Goal: Task Accomplishment & Management: Manage account settings

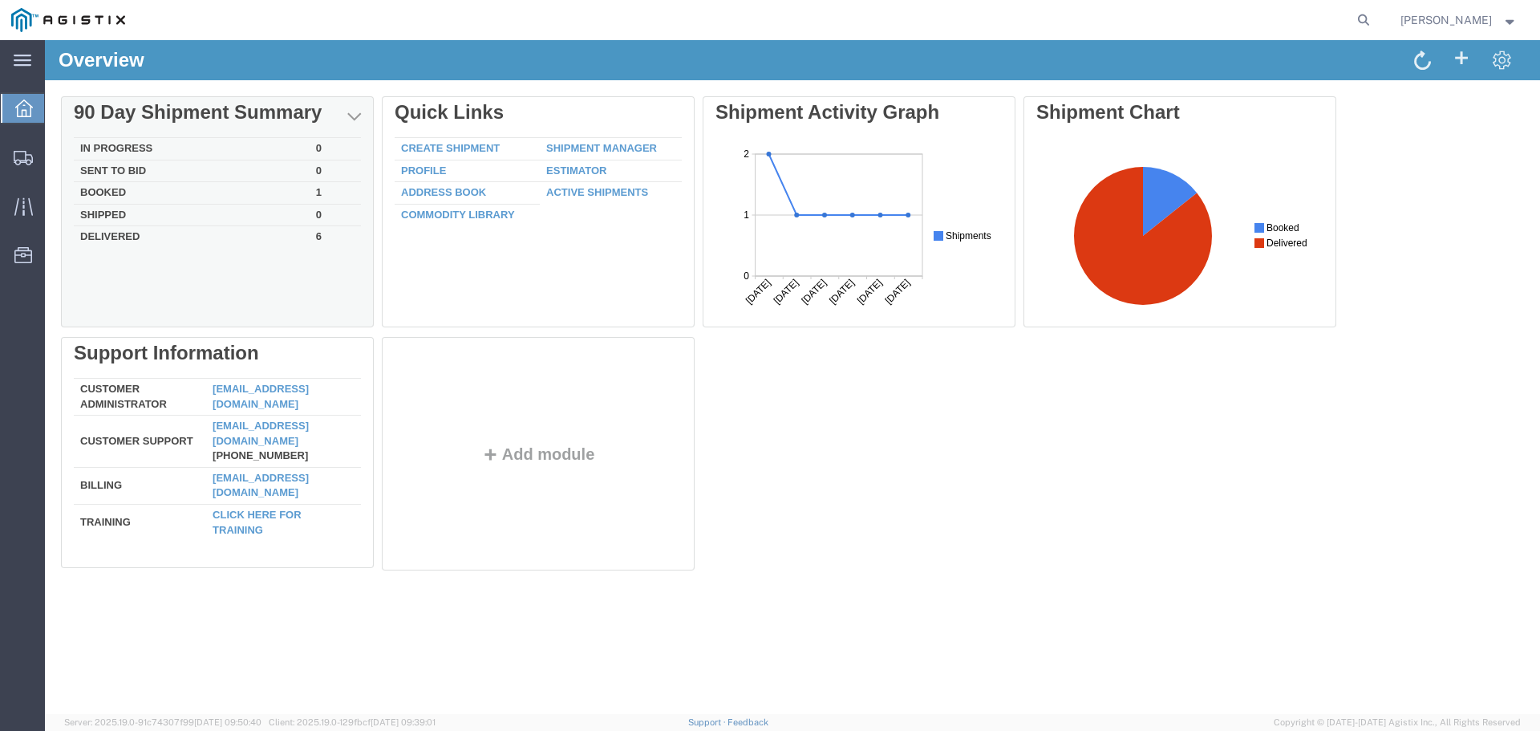
click at [259, 186] on td "Booked" at bounding box center [192, 193] width 236 height 22
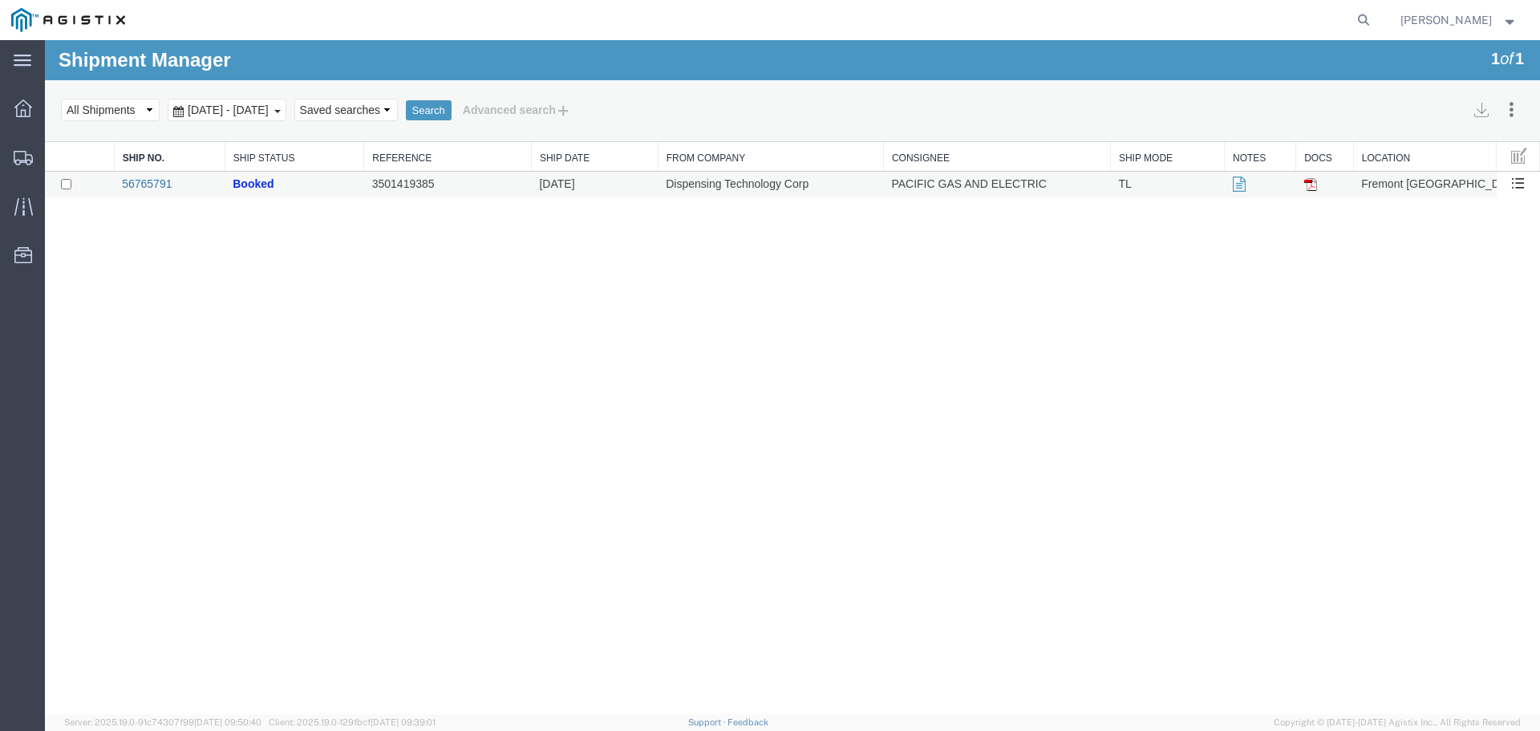
click at [152, 182] on link "56765791" at bounding box center [147, 183] width 50 height 13
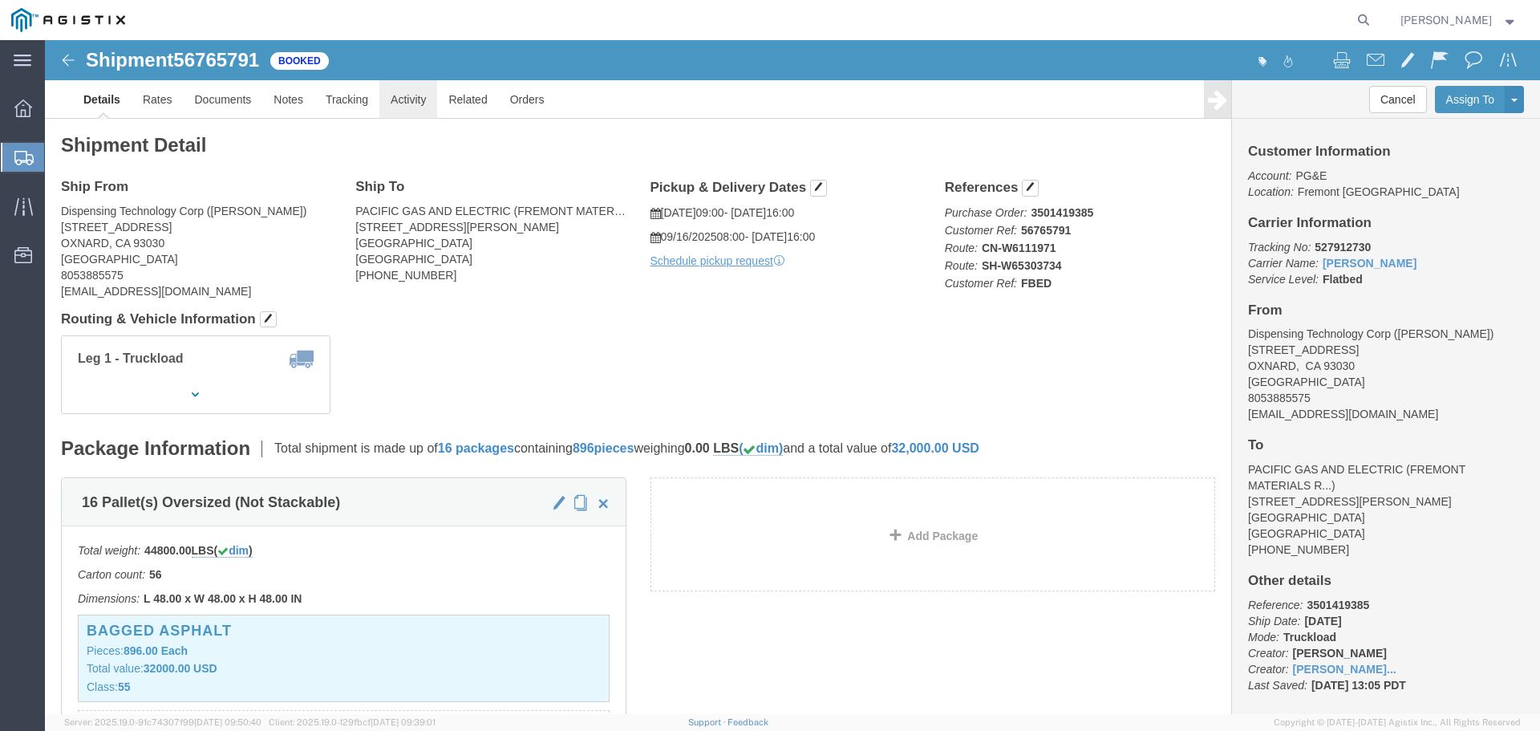
click link "Activity"
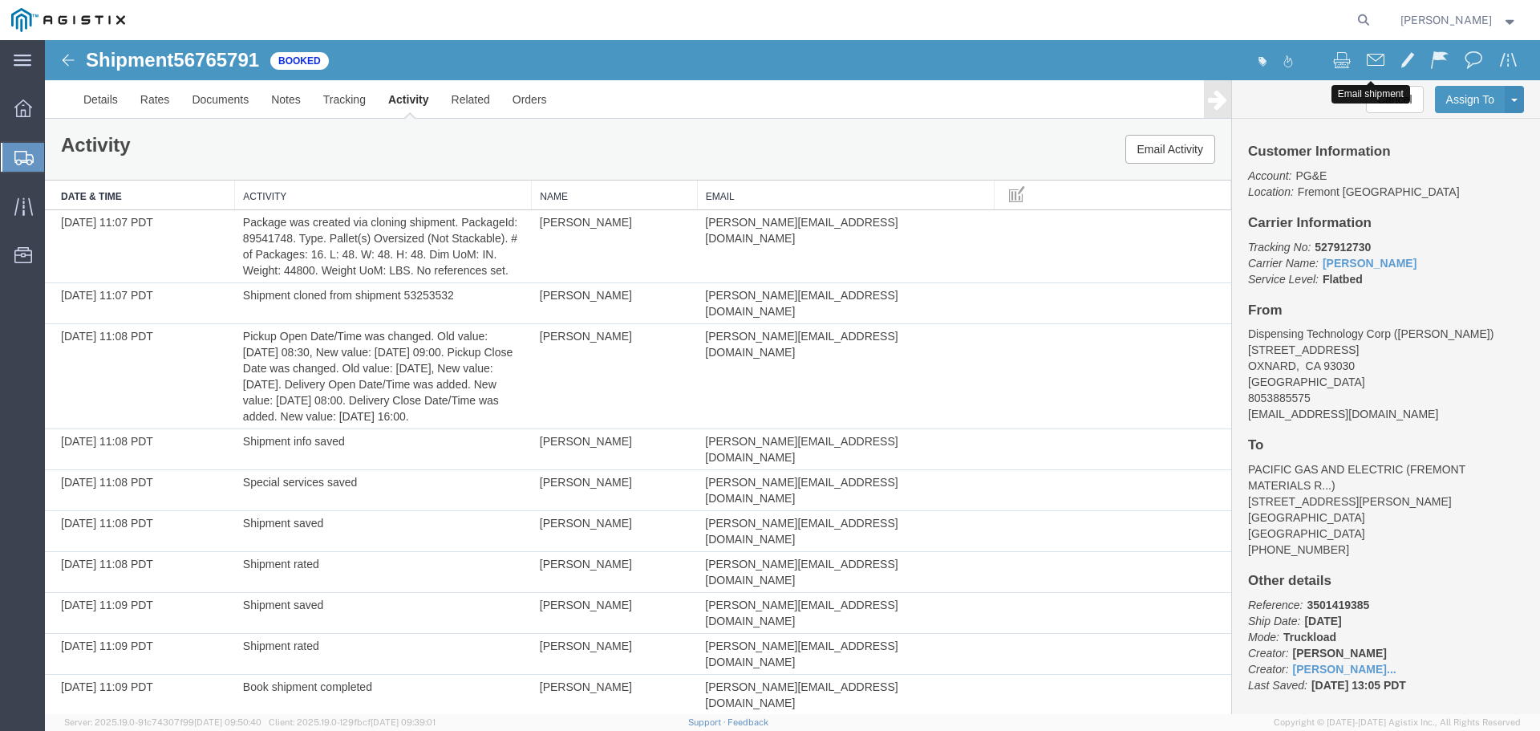
click at [1372, 63] on span at bounding box center [1376, 59] width 18 height 19
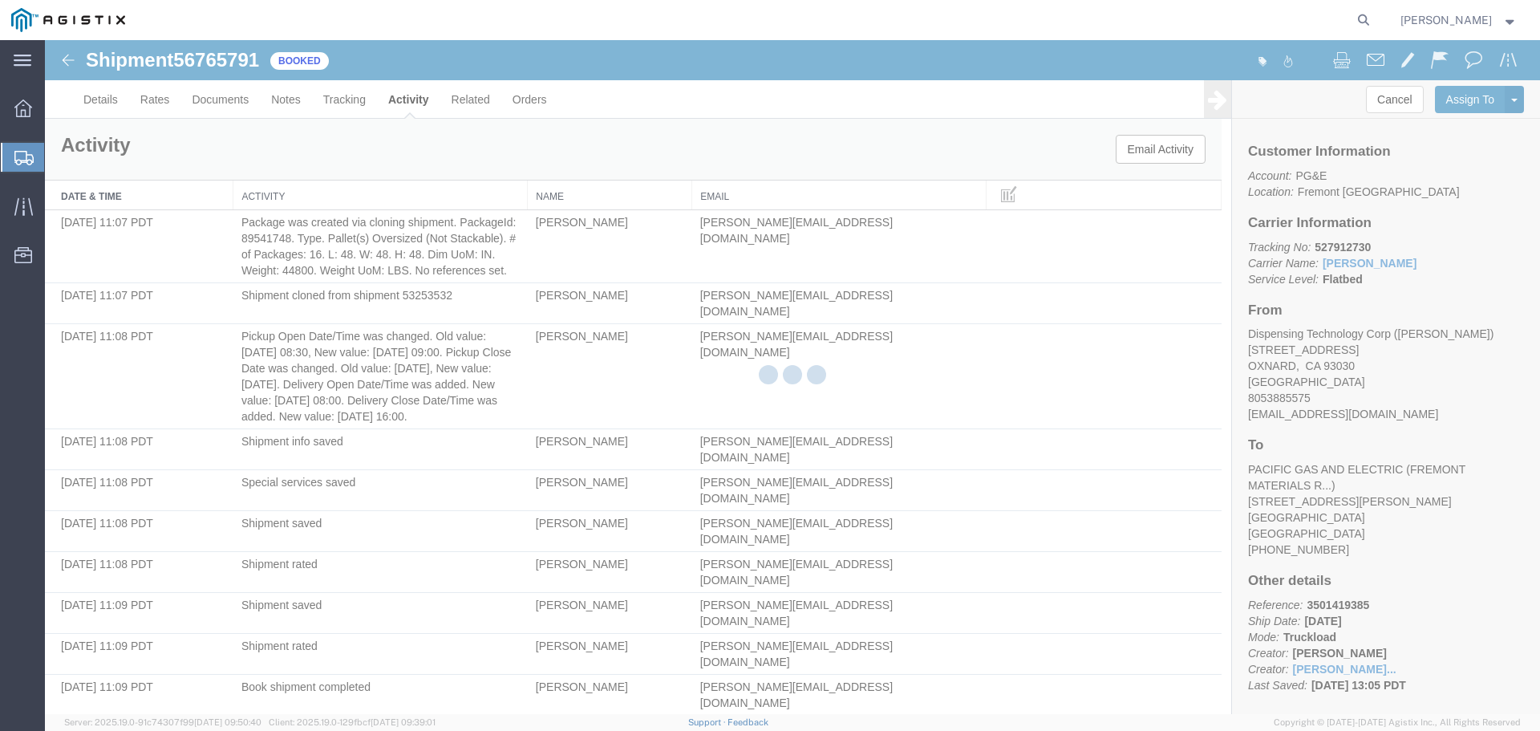
checkbox input "true"
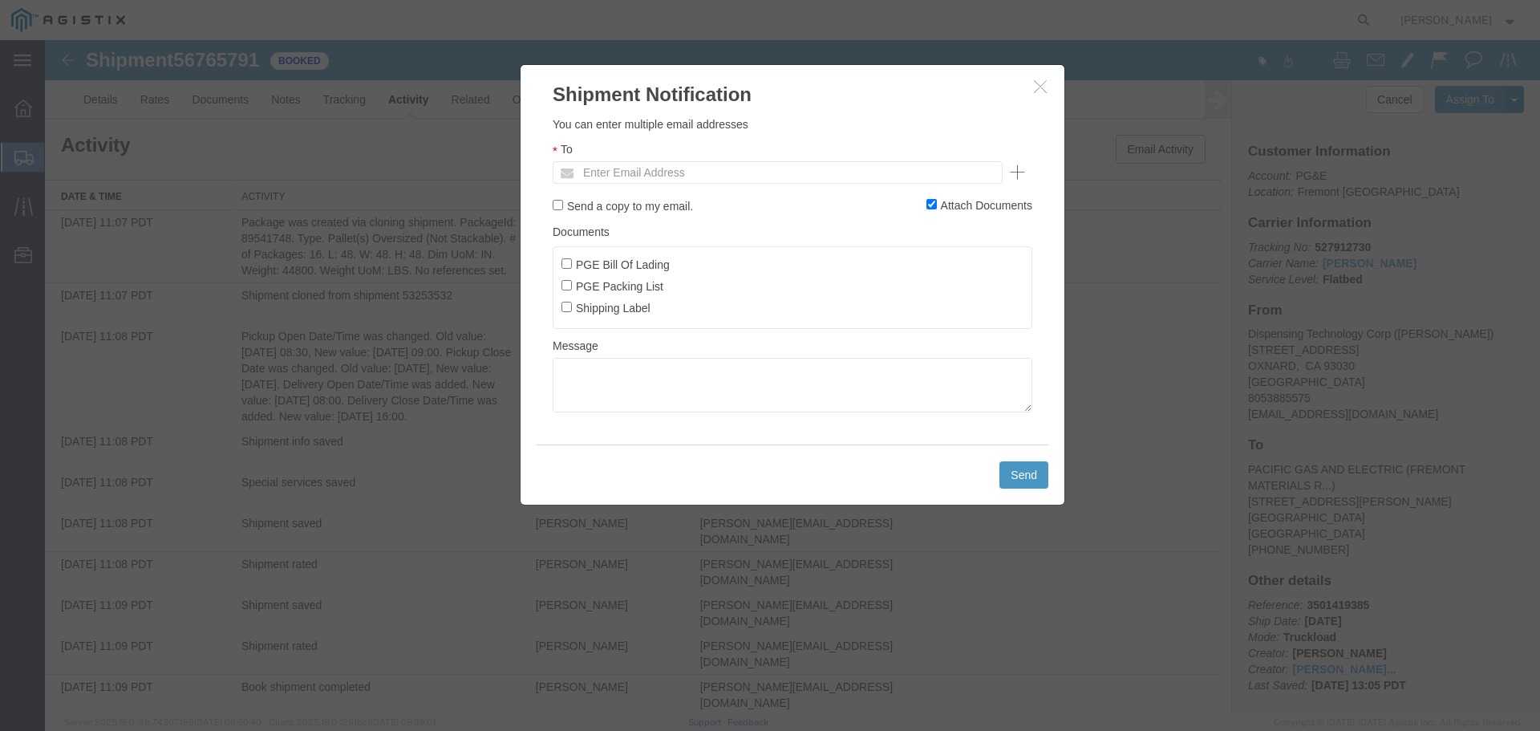
click at [1040, 84] on icon "button" at bounding box center [1040, 86] width 13 height 14
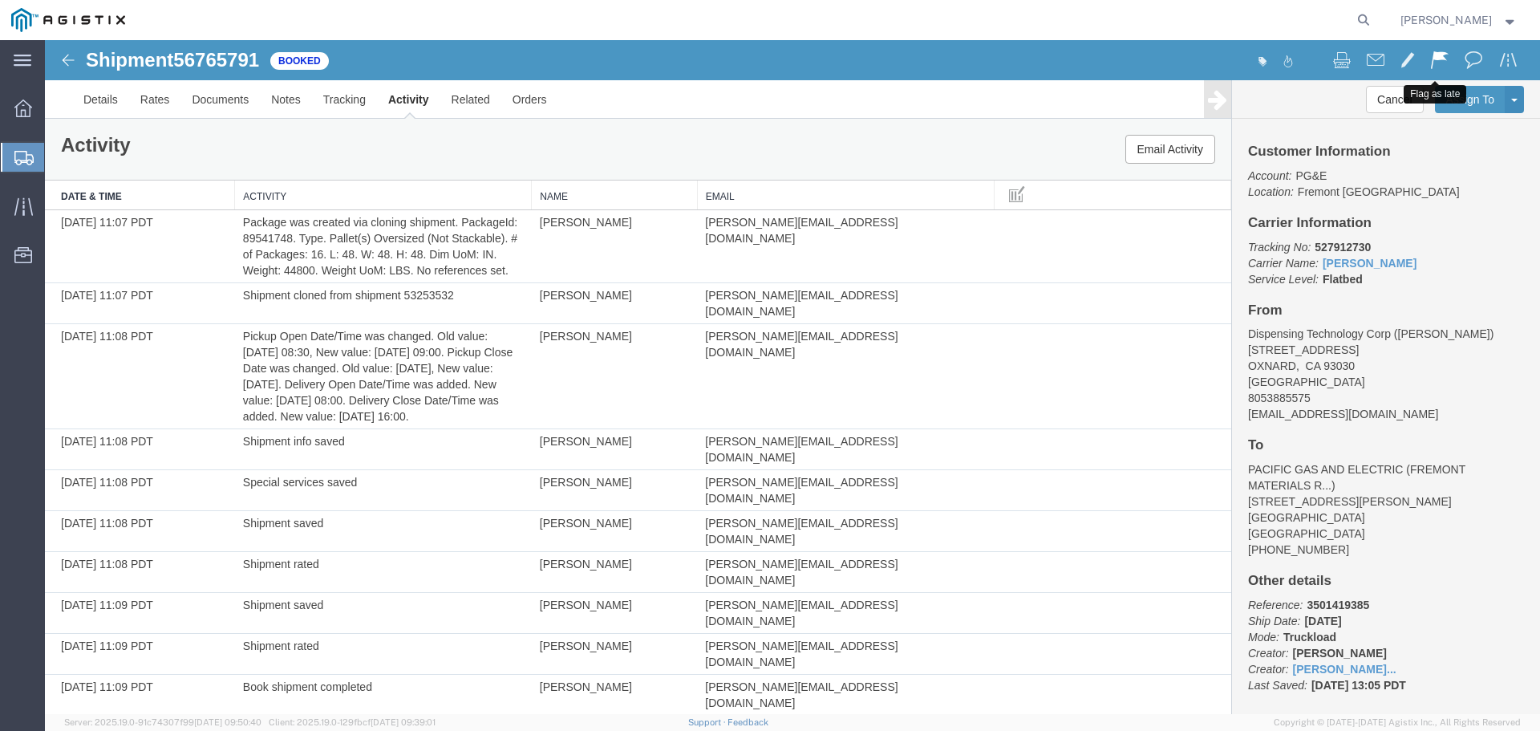
click at [1431, 67] on span at bounding box center [1440, 59] width 18 height 19
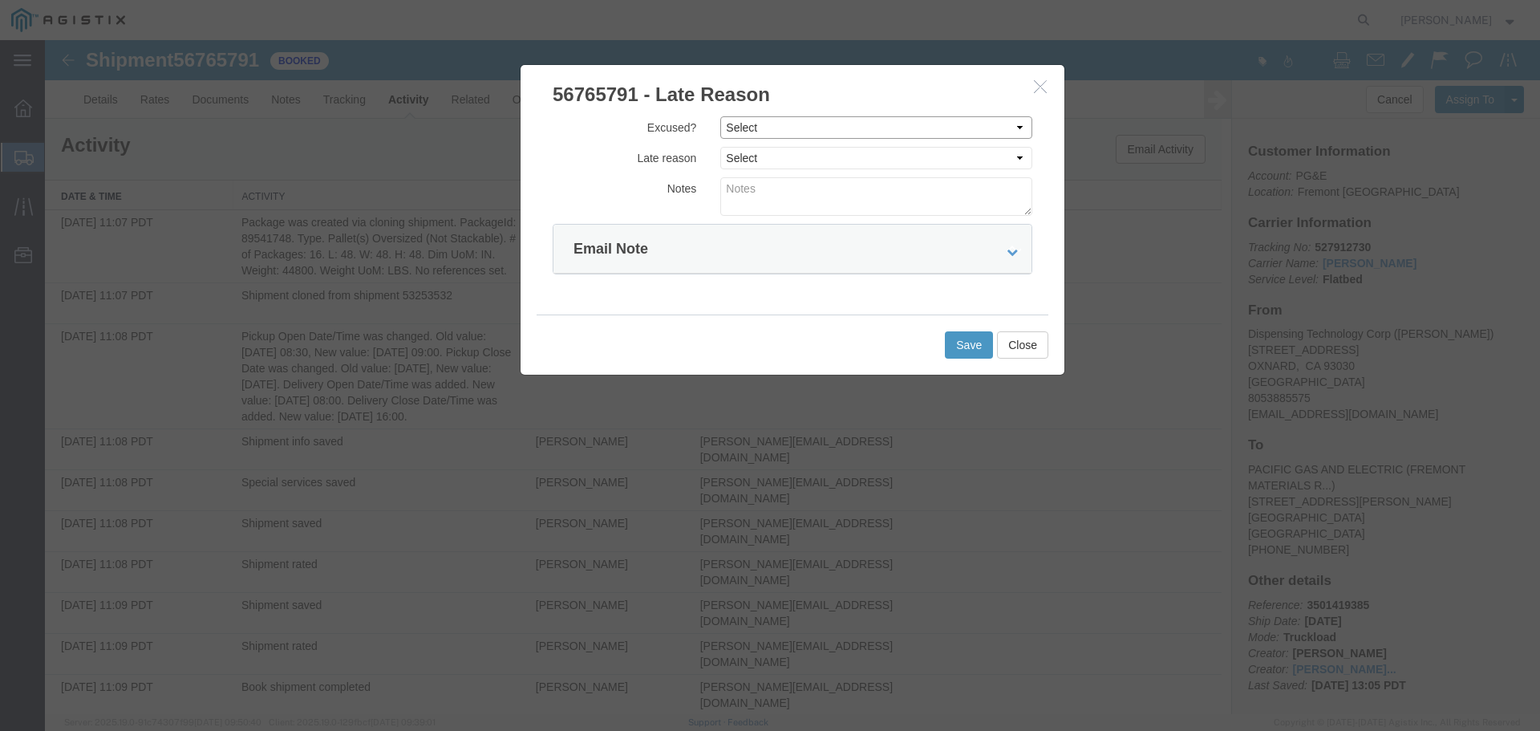
click at [840, 133] on select "Select Excused Not Excused" at bounding box center [876, 127] width 312 height 22
select select "NOT_EXCUSED"
click at [720, 116] on select "Select Excused Not Excused" at bounding box center [876, 127] width 312 height 22
click at [815, 155] on select "Select Bad Carrier Data Carrier Admin Error Delay Accident Driver Error Lack of…" at bounding box center [876, 158] width 312 height 22
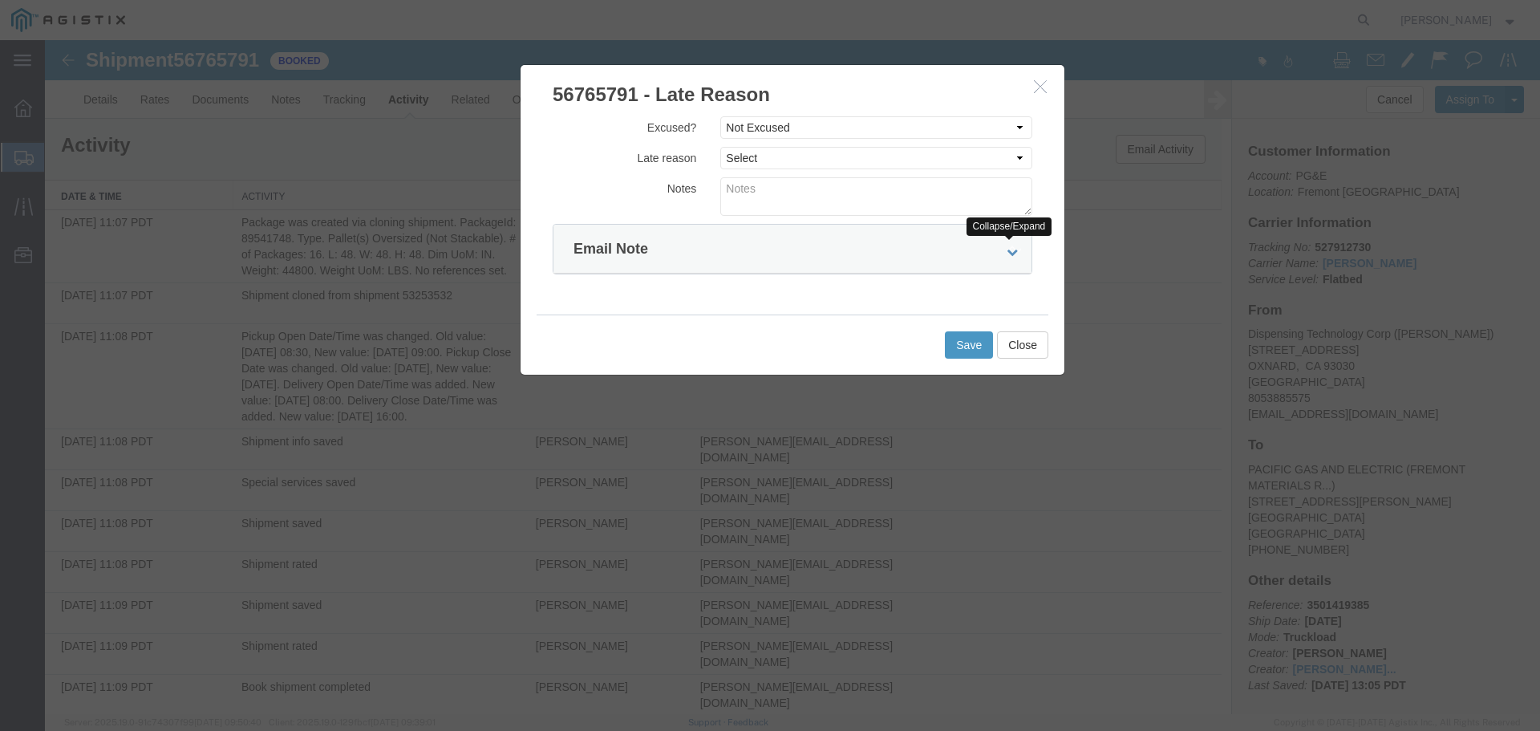
click at [1007, 255] on icon at bounding box center [1012, 251] width 11 height 11
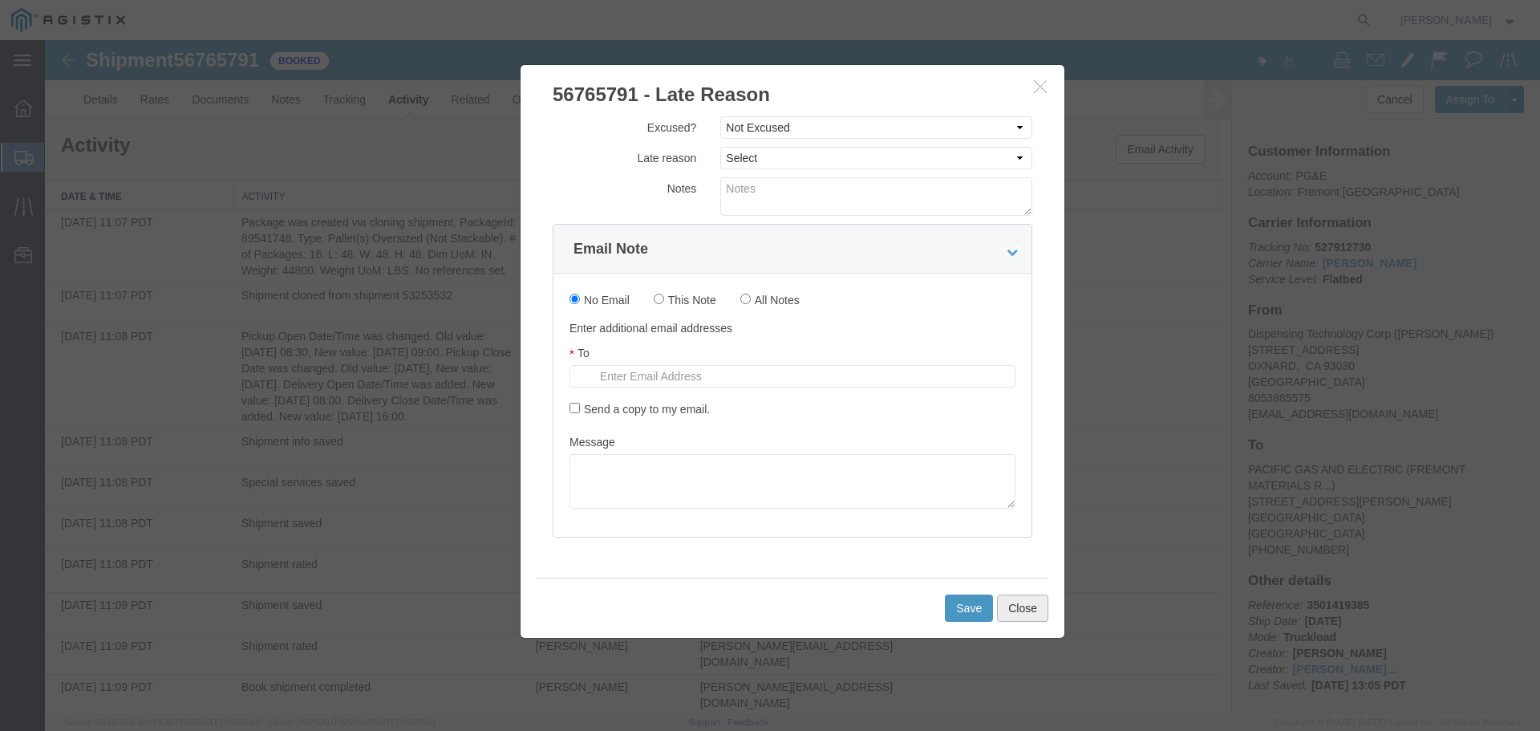
click at [1012, 605] on button "Close" at bounding box center [1022, 607] width 51 height 27
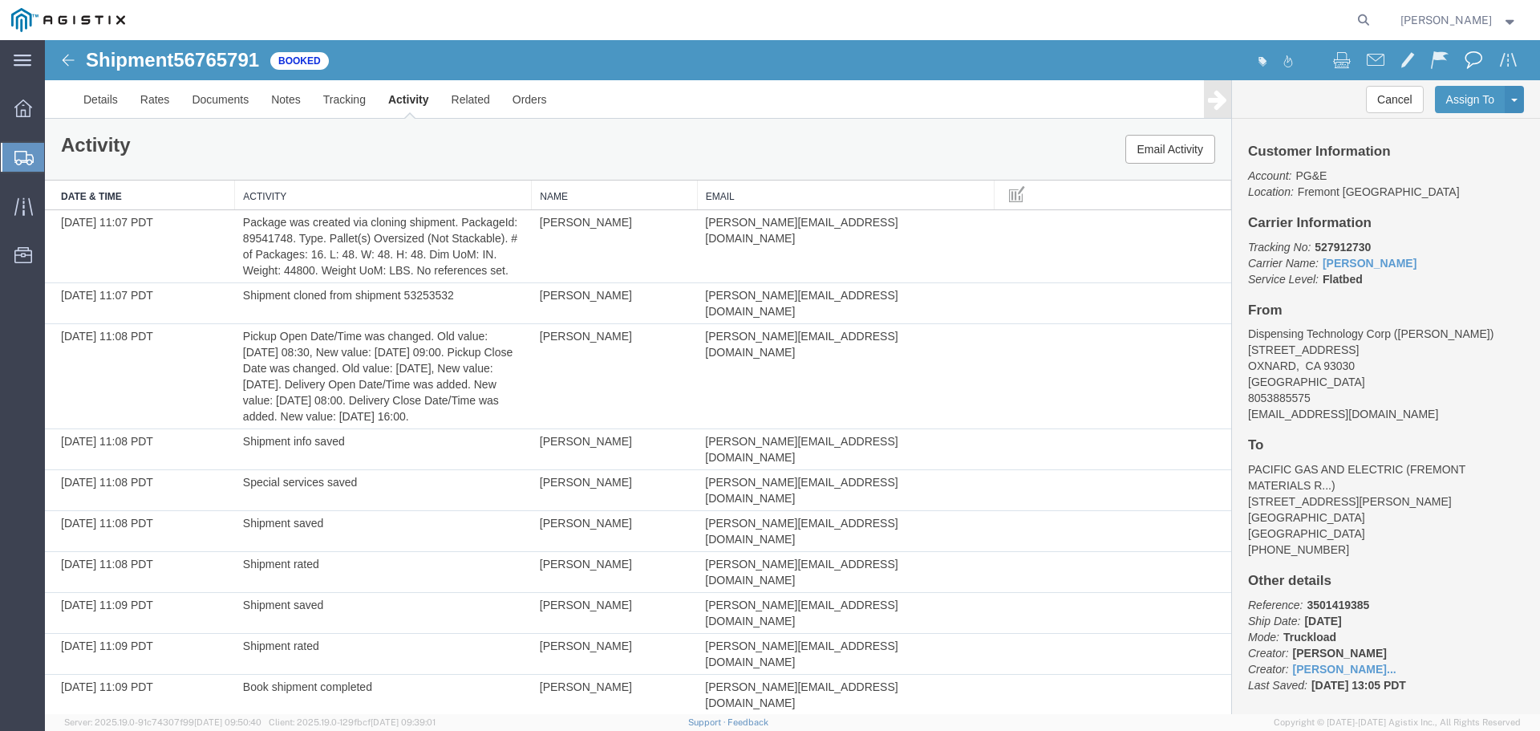
click at [1465, 61] on span at bounding box center [1474, 59] width 18 height 19
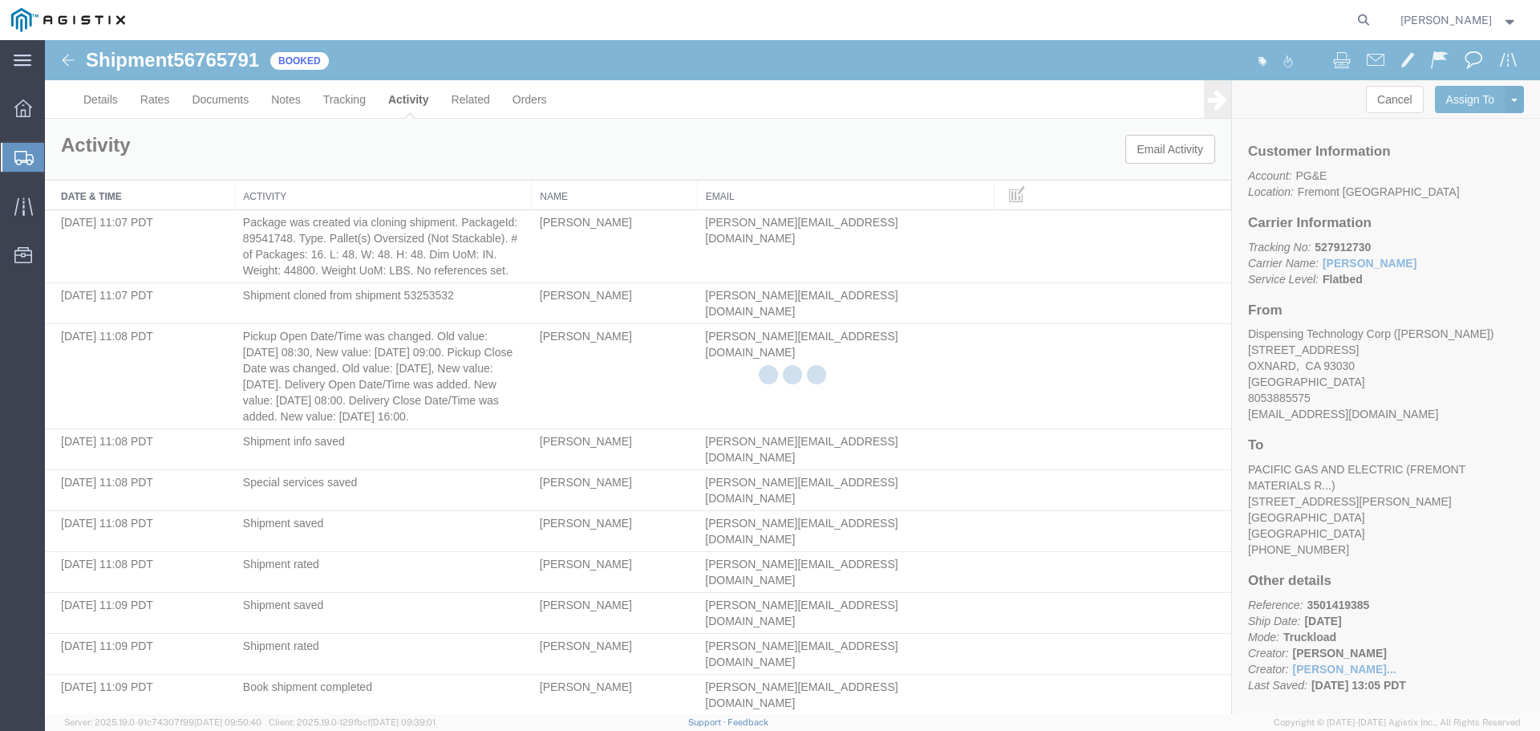
type input "[EMAIL_ADDRESS][DOMAIN_NAME]"
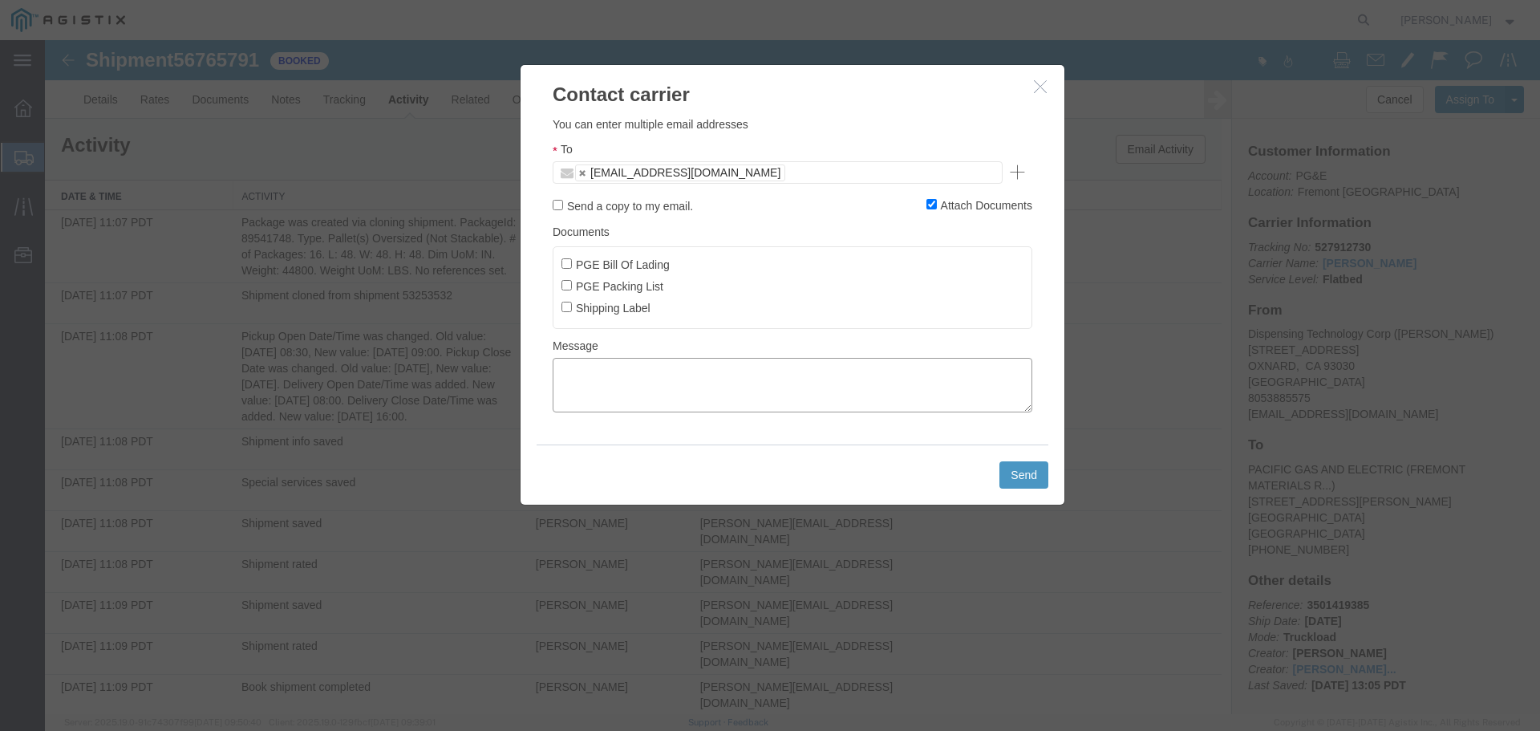
click at [718, 388] on textarea at bounding box center [793, 385] width 480 height 55
type textarea "Hello, Is this on schedule [DATE]? It was not picked up [DATE]. Please advise, …"
click at [1011, 465] on button "Send" at bounding box center [1023, 474] width 49 height 27
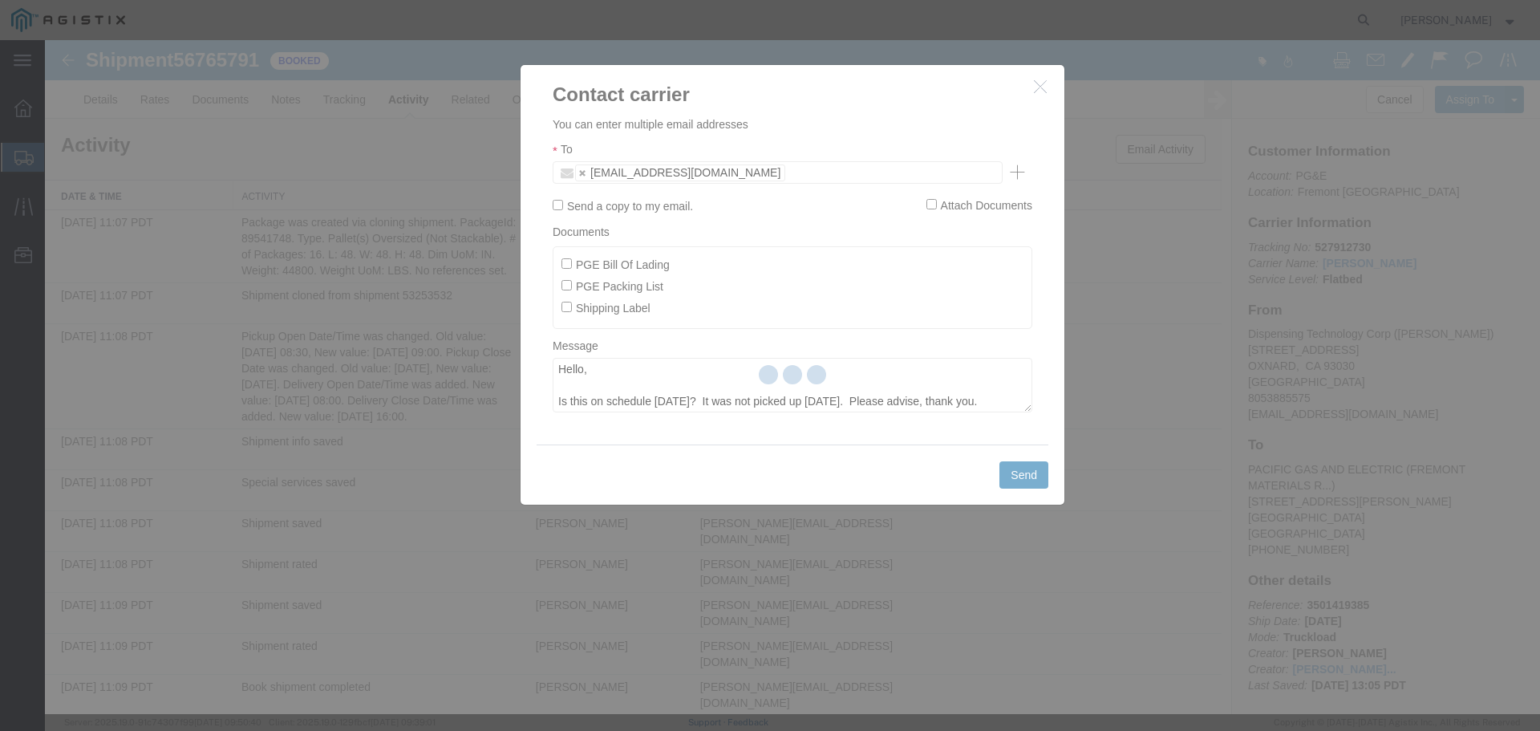
checkbox input "false"
